Goal: Task Accomplishment & Management: Use online tool/utility

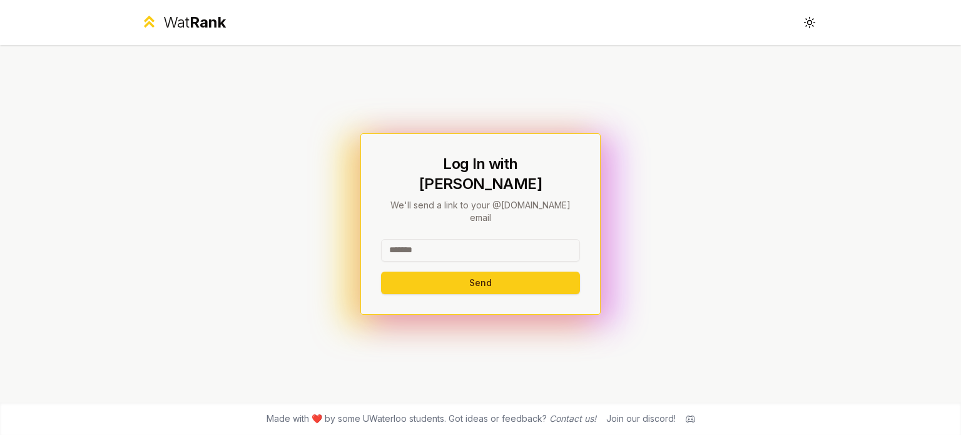
drag, startPoint x: 464, startPoint y: 212, endPoint x: 456, endPoint y: 230, distance: 19.9
click at [464, 214] on div "Log In with WatIAM We'll send a link to your @[DOMAIN_NAME] email Send" at bounding box center [480, 224] width 199 height 140
click at [455, 239] on input at bounding box center [480, 250] width 199 height 23
type input "******"
drag, startPoint x: 788, startPoint y: 217, endPoint x: 731, endPoint y: 223, distance: 57.9
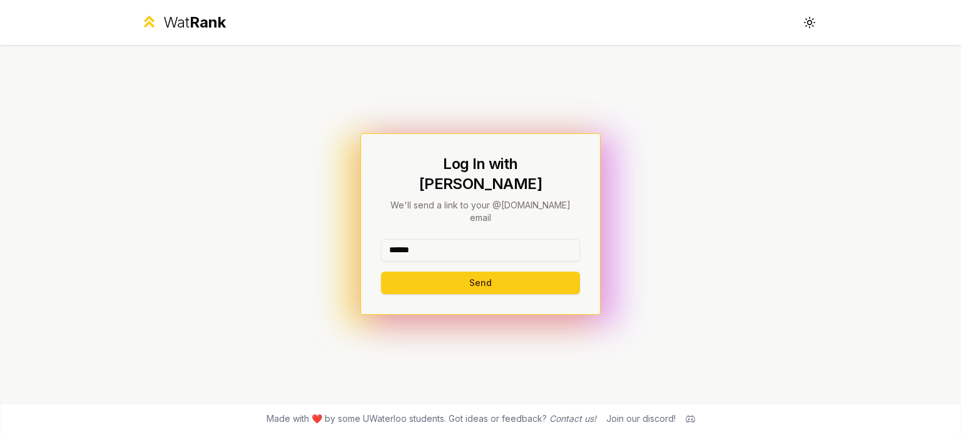
click at [788, 217] on div "Log In with WatIAM We'll send a link to your @[DOMAIN_NAME] email ****** Send" at bounding box center [480, 223] width 721 height 357
click at [548, 272] on button "Send" at bounding box center [480, 283] width 199 height 23
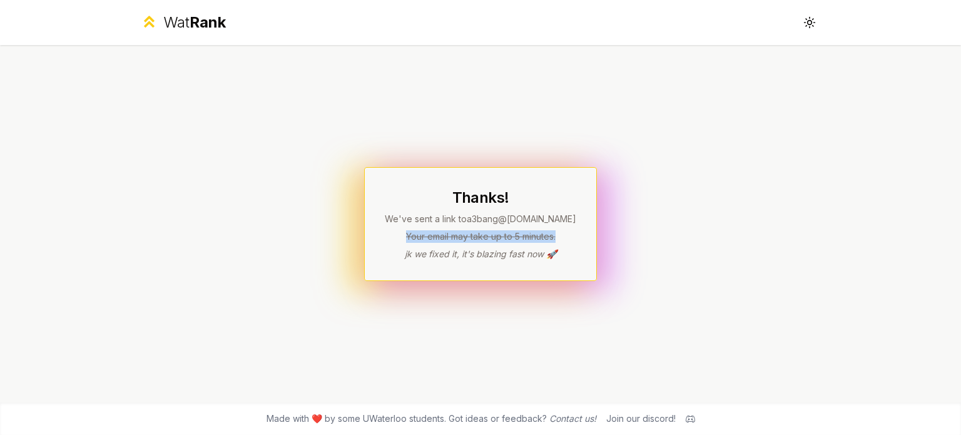
drag, startPoint x: 507, startPoint y: 232, endPoint x: 586, endPoint y: 235, distance: 78.2
click at [586, 235] on div "Thanks! We've sent a link to a3bang @[DOMAIN_NAME] Your email may take up to 5 …" at bounding box center [480, 224] width 233 height 114
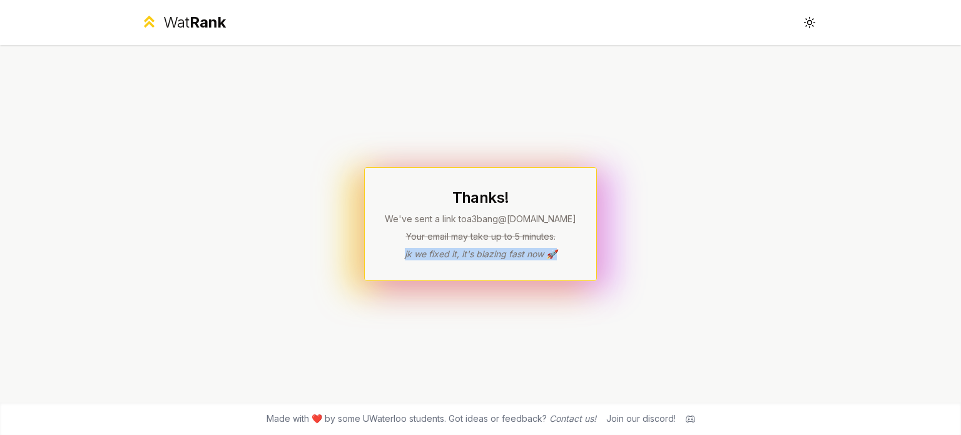
drag, startPoint x: 444, startPoint y: 245, endPoint x: 647, endPoint y: 249, distance: 202.7
click at [647, 249] on div "Thanks! We've sent a link to a3bang @[DOMAIN_NAME] Your email may take up to 5 …" at bounding box center [480, 223] width 721 height 357
click at [813, 23] on icon at bounding box center [813, 23] width 1 height 0
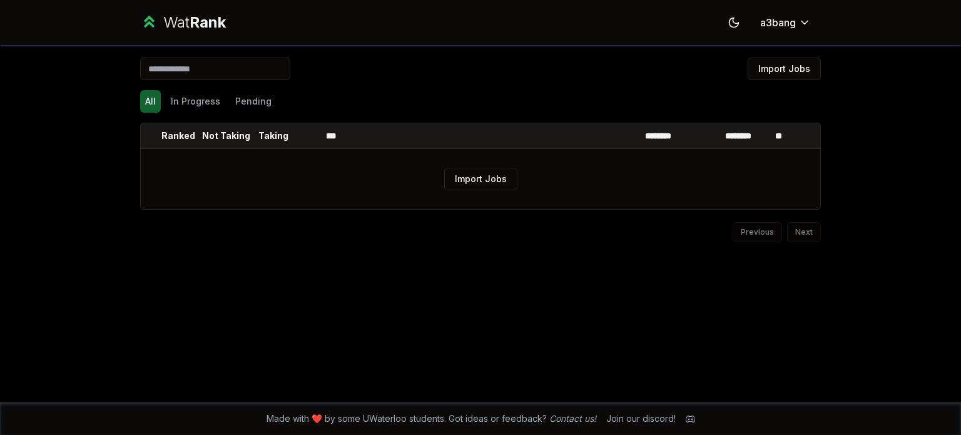
click at [215, 67] on input at bounding box center [215, 69] width 150 height 23
click at [805, 22] on html "Wat Rank Toggle theme a3bang Import Jobs All In Progress Pending Ranked Not Tak…" at bounding box center [480, 217] width 961 height 435
click at [225, 64] on input at bounding box center [215, 69] width 150 height 23
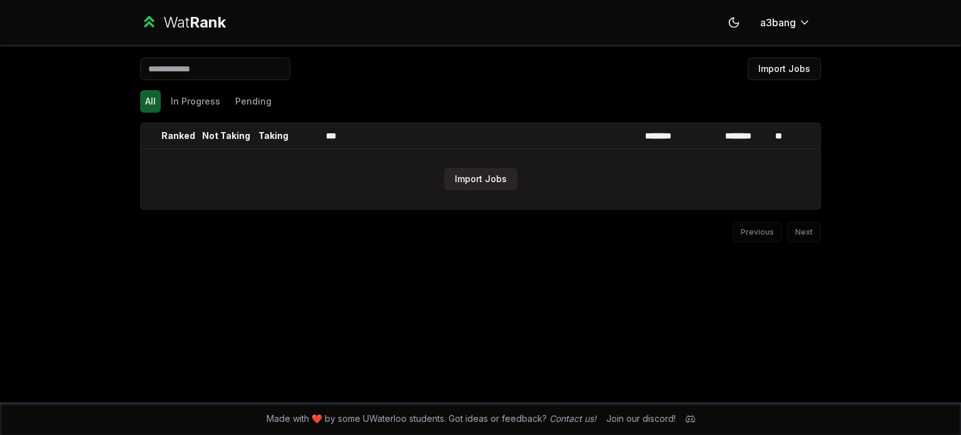
click at [485, 177] on button "Import Jobs" at bounding box center [480, 179] width 73 height 23
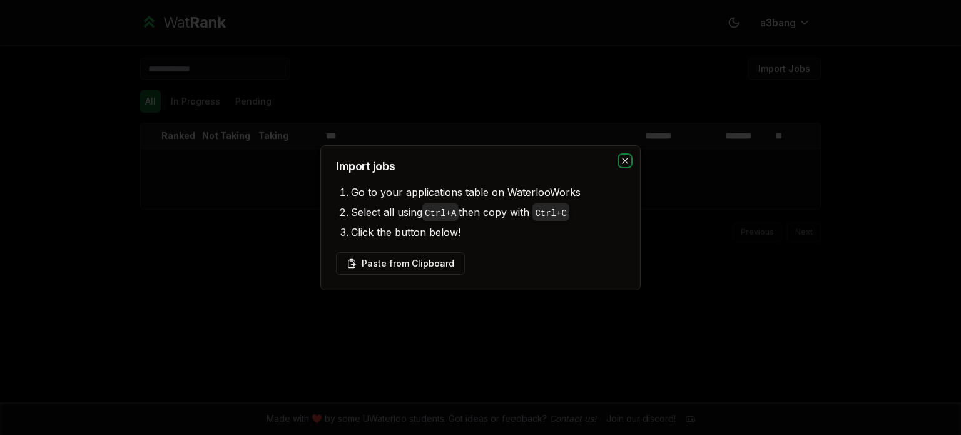
click at [624, 161] on icon "button" at bounding box center [625, 161] width 6 height 6
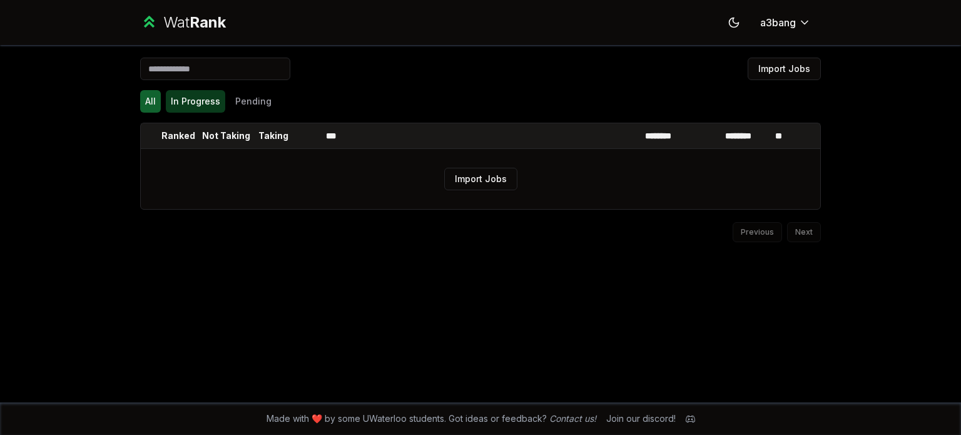
click at [211, 94] on button "In Progress" at bounding box center [195, 101] width 59 height 23
click at [238, 96] on button "Pending" at bounding box center [253, 101] width 46 height 23
click at [163, 95] on div "All In Progress Pending" at bounding box center [480, 101] width 681 height 23
click at [155, 94] on button "All" at bounding box center [150, 101] width 21 height 23
click at [185, 66] on input at bounding box center [215, 69] width 150 height 23
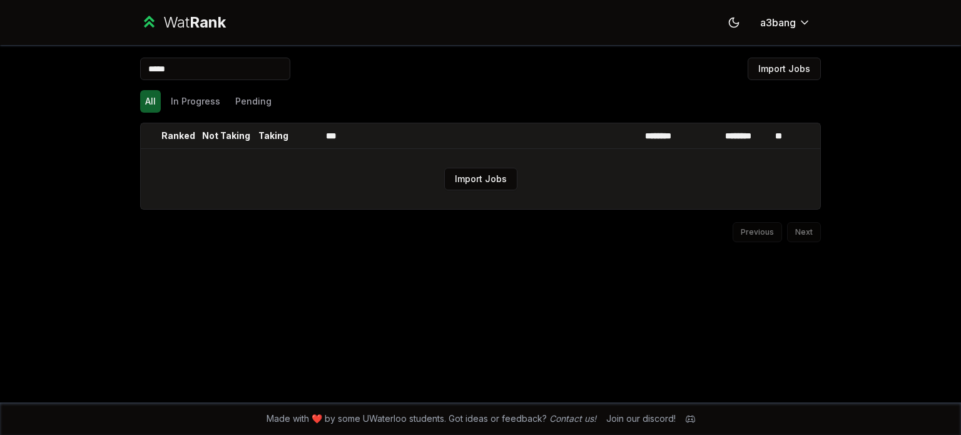
type input "*****"
click at [456, 182] on button "Import Jobs" at bounding box center [480, 179] width 73 height 23
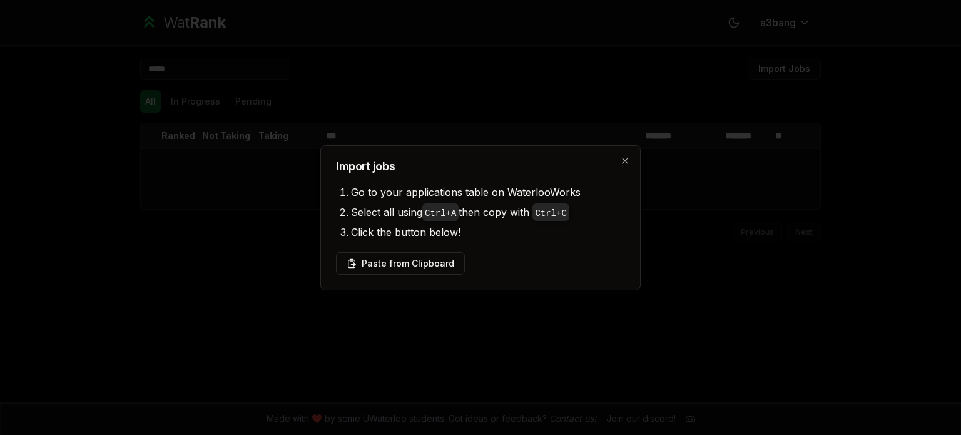
click at [548, 187] on link "WaterlooWorks" at bounding box center [543, 192] width 73 height 13
click at [385, 270] on button "Paste from Clipboard" at bounding box center [400, 263] width 129 height 23
click at [624, 158] on icon "button" at bounding box center [625, 161] width 10 height 10
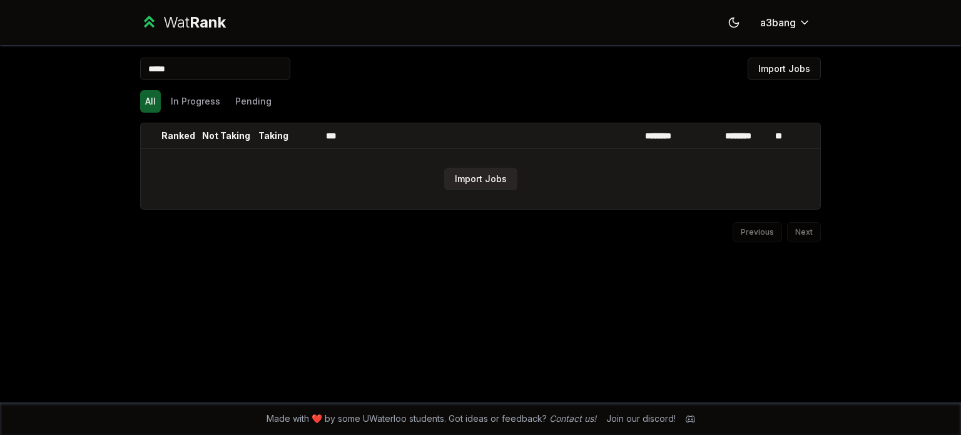
click at [479, 181] on button "Import Jobs" at bounding box center [480, 179] width 73 height 23
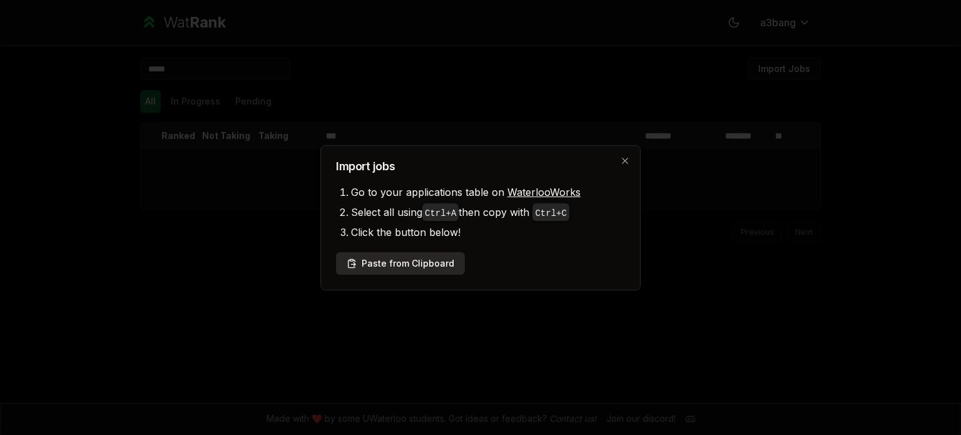
click at [432, 271] on button "Paste from Clipboard" at bounding box center [400, 263] width 129 height 23
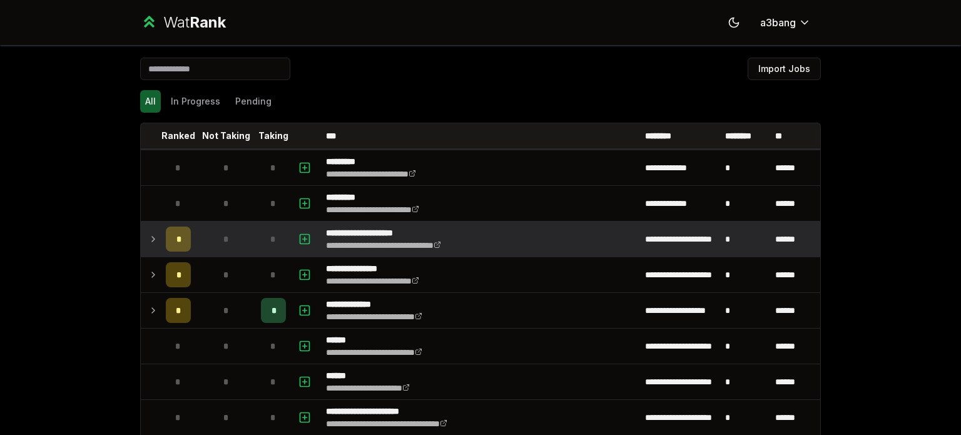
click at [150, 231] on icon at bounding box center [153, 238] width 10 height 15
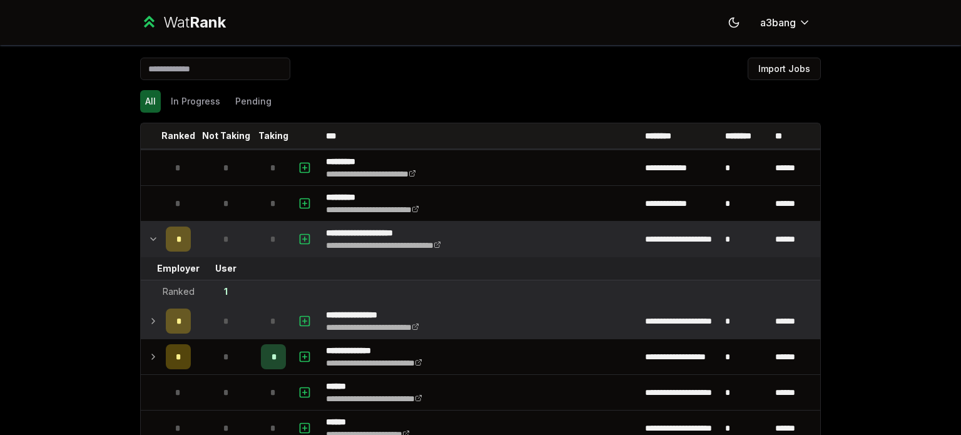
click at [148, 315] on icon at bounding box center [153, 320] width 10 height 15
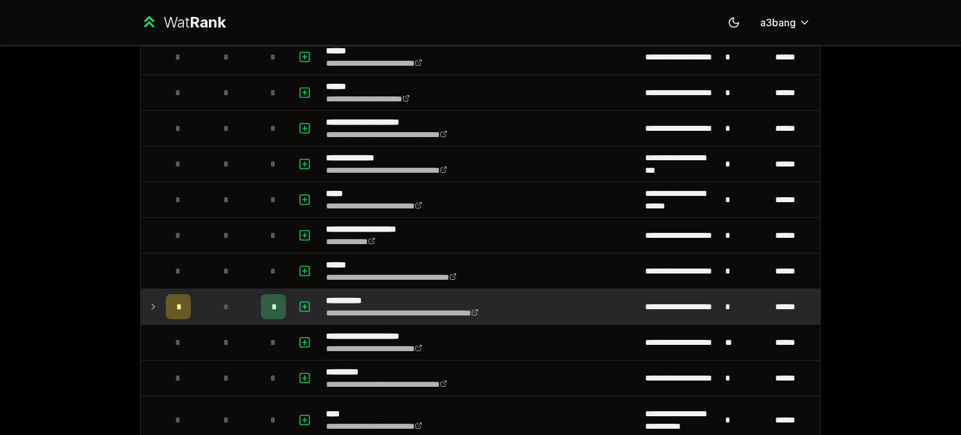
scroll to position [215, 0]
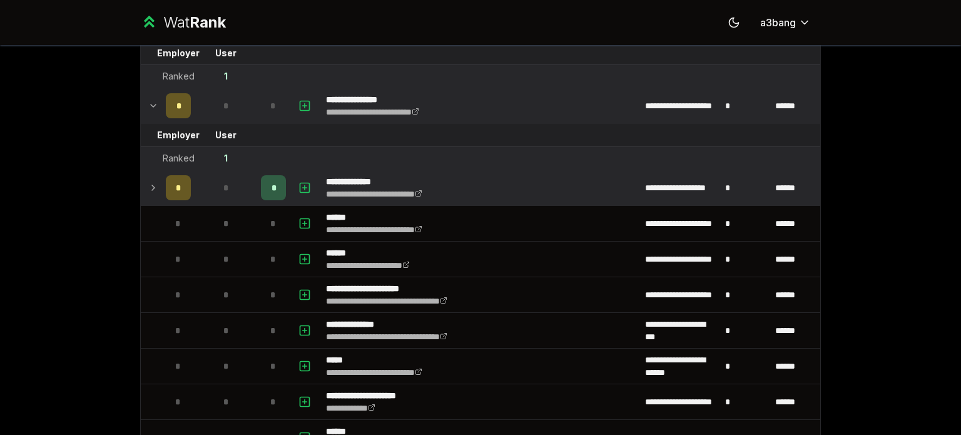
click at [415, 184] on p "**********" at bounding box center [389, 181] width 126 height 13
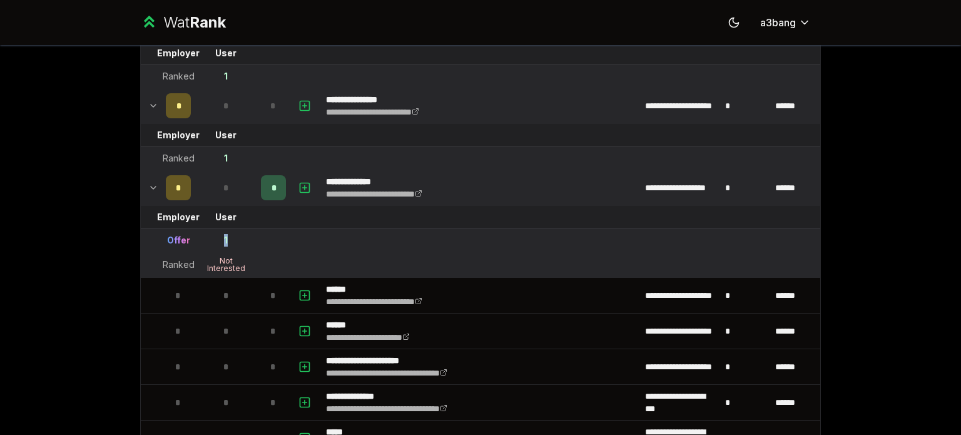
drag, startPoint x: 220, startPoint y: 238, endPoint x: 250, endPoint y: 240, distance: 30.1
click at [250, 240] on td "1" at bounding box center [226, 240] width 60 height 23
drag, startPoint x: 156, startPoint y: 234, endPoint x: 291, endPoint y: 244, distance: 134.9
click at [293, 245] on tr "Offer 1" at bounding box center [480, 240] width 679 height 23
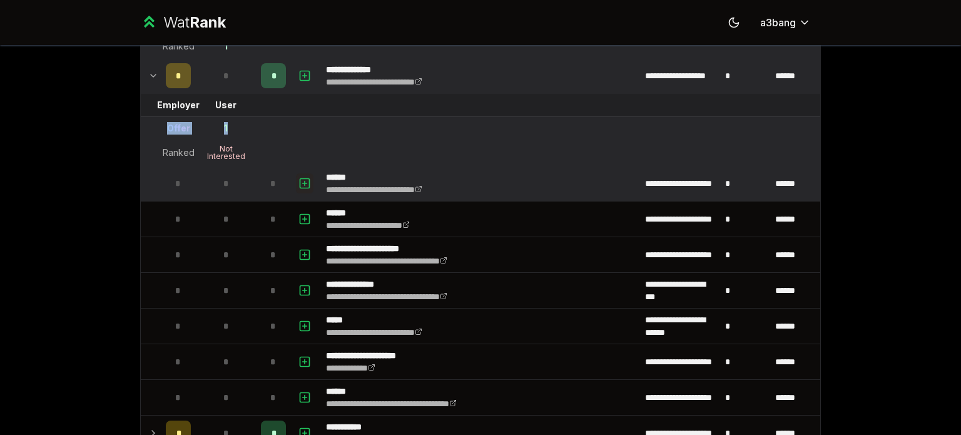
scroll to position [537, 0]
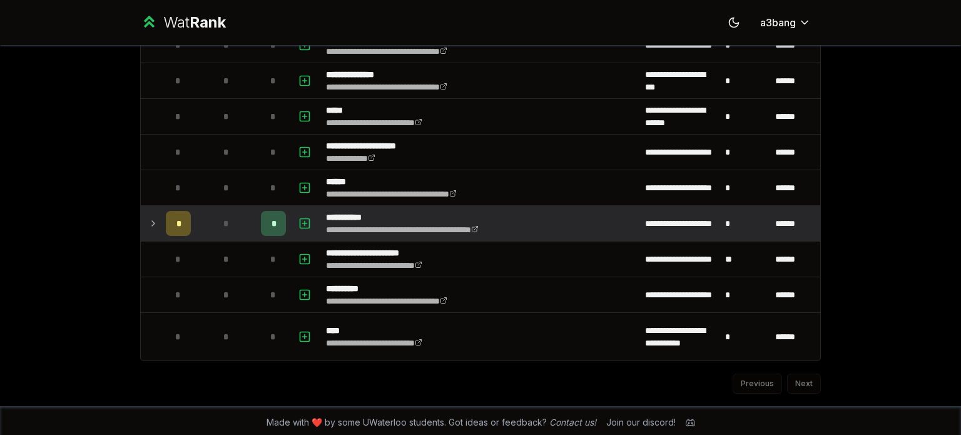
click at [197, 224] on td "*" at bounding box center [226, 223] width 60 height 35
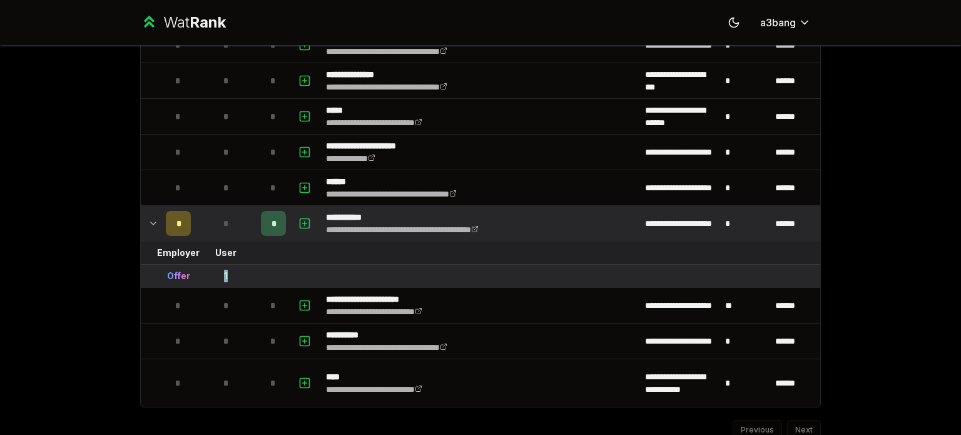
drag, startPoint x: 213, startPoint y: 268, endPoint x: 283, endPoint y: 270, distance: 70.1
click at [283, 270] on tr "Offer 1" at bounding box center [480, 276] width 679 height 23
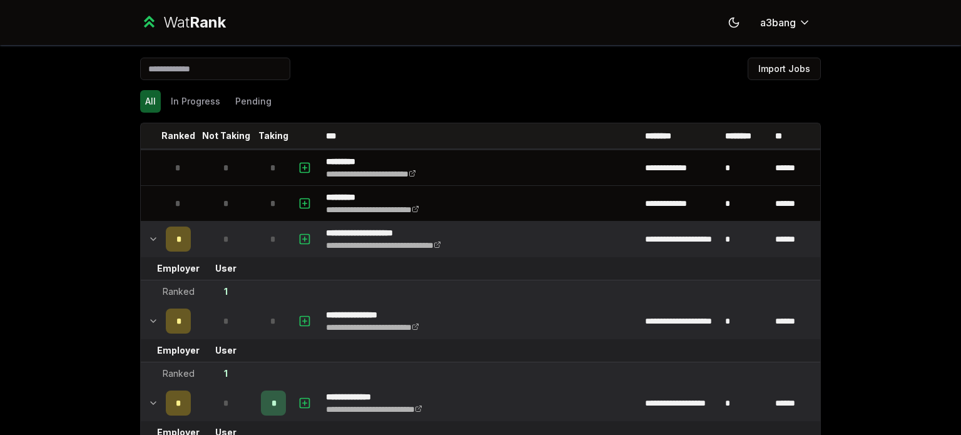
scroll to position [0, 0]
click at [190, 98] on button "In Progress" at bounding box center [195, 101] width 59 height 23
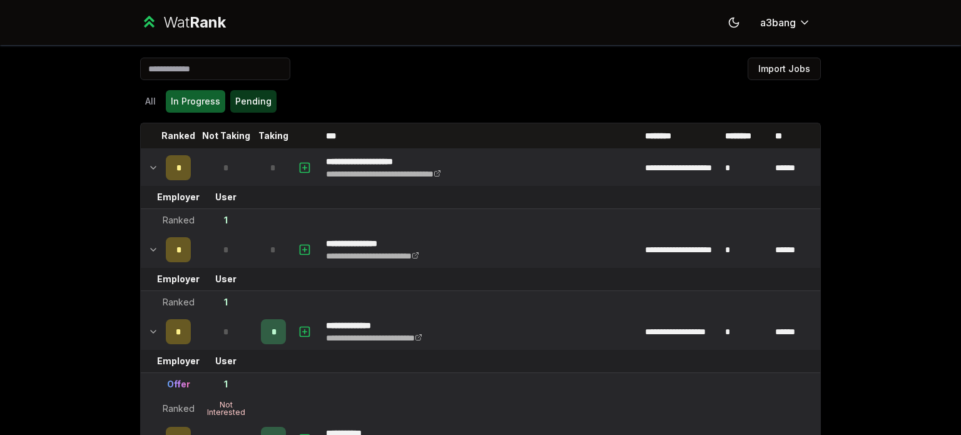
click at [260, 101] on button "Pending" at bounding box center [253, 101] width 46 height 23
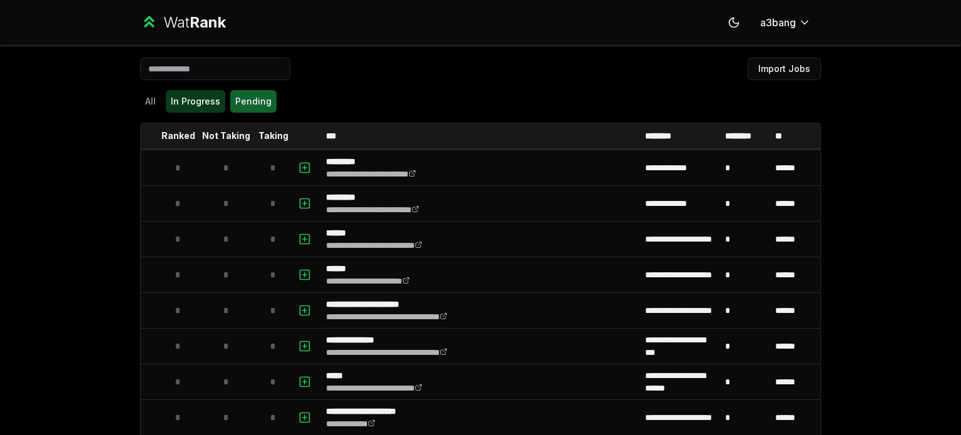
click at [201, 103] on button "In Progress" at bounding box center [195, 101] width 59 height 23
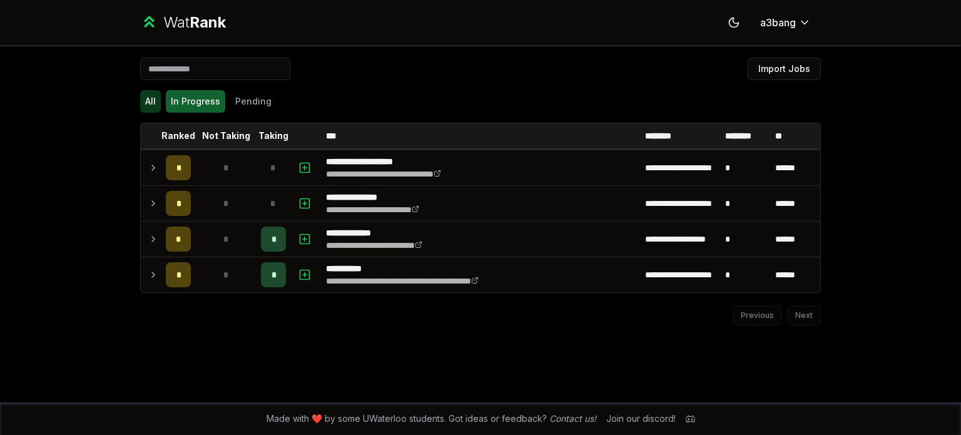
click at [160, 101] on button "All" at bounding box center [150, 101] width 21 height 23
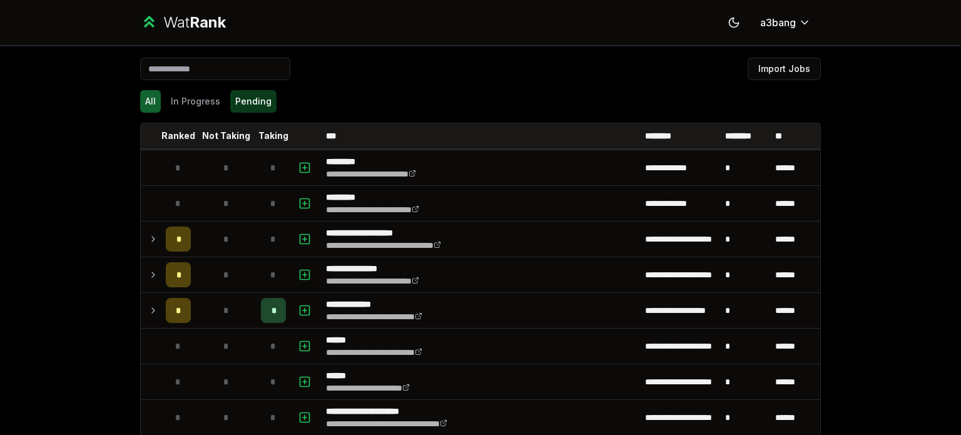
click at [241, 99] on button "Pending" at bounding box center [253, 101] width 46 height 23
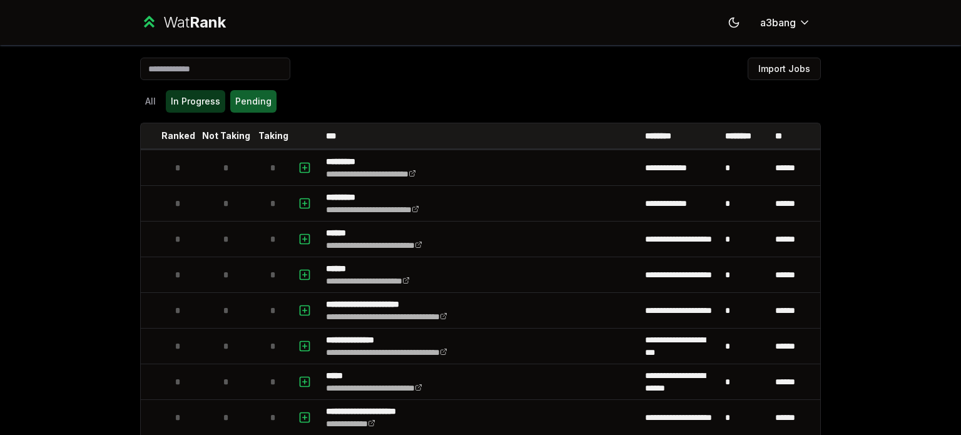
click at [213, 99] on button "In Progress" at bounding box center [195, 101] width 59 height 23
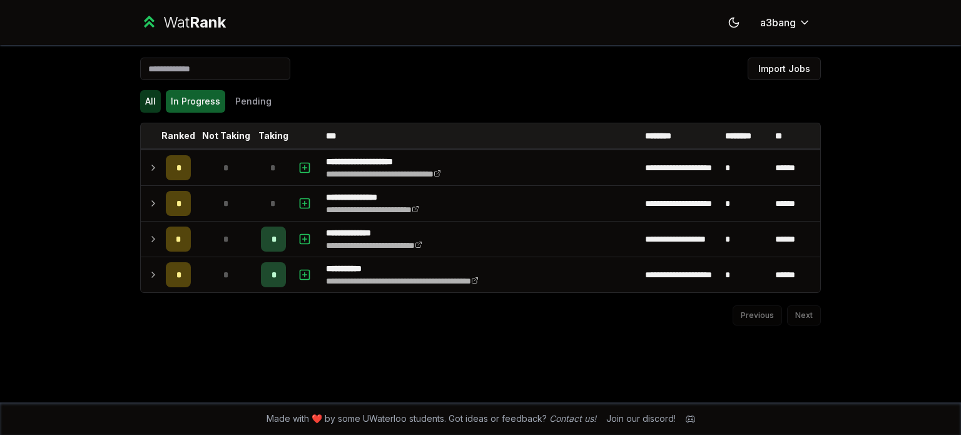
click at [153, 97] on button "All" at bounding box center [150, 101] width 21 height 23
